Goal: Task Accomplishment & Management: Manage account settings

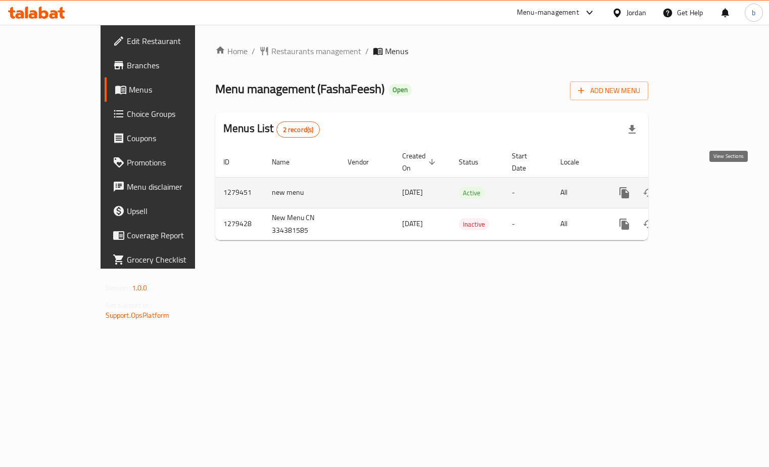
click at [704, 187] on icon "enhanced table" at bounding box center [697, 193] width 12 height 12
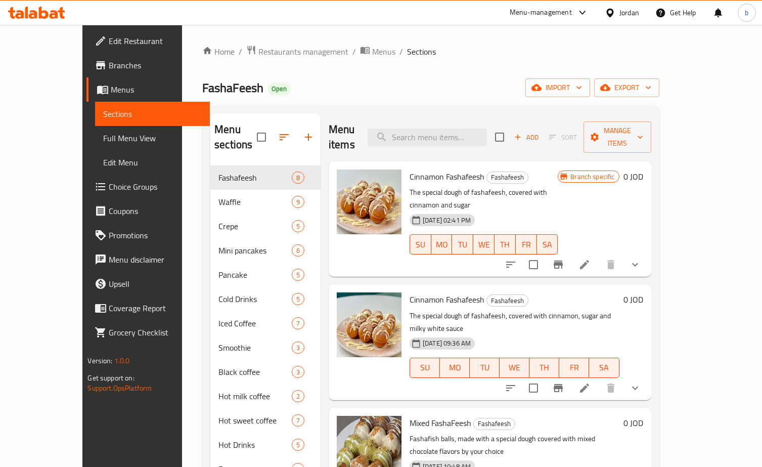
click at [109, 186] on span "Choice Groups" at bounding box center [155, 186] width 93 height 12
